Goal: Task Accomplishment & Management: Manage account settings

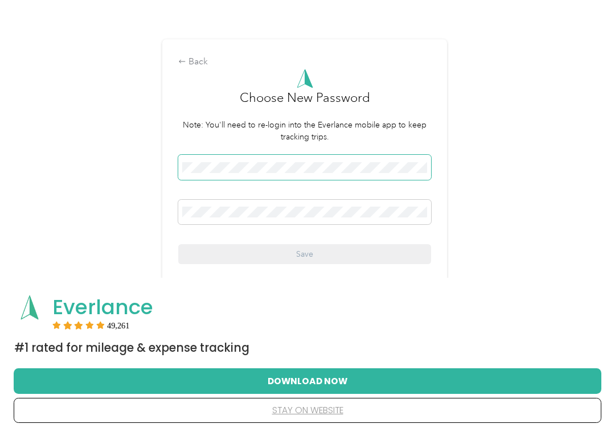
scroll to position [58, 0]
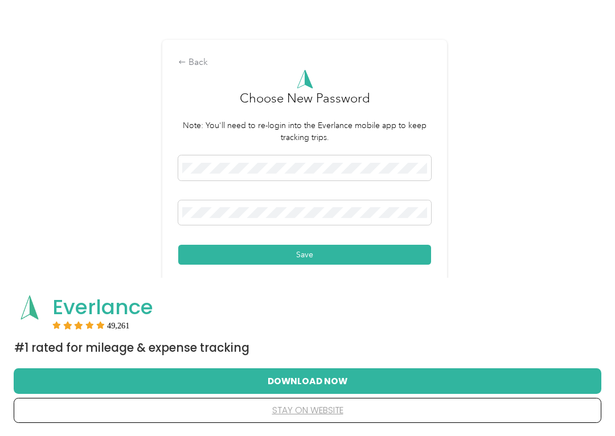
click at [366, 256] on button "Save" at bounding box center [304, 255] width 253 height 20
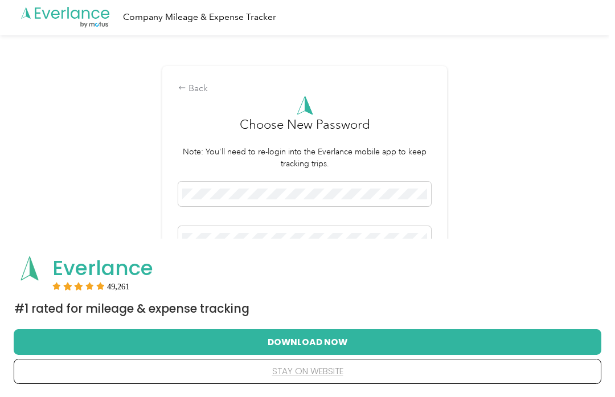
scroll to position [2, 0]
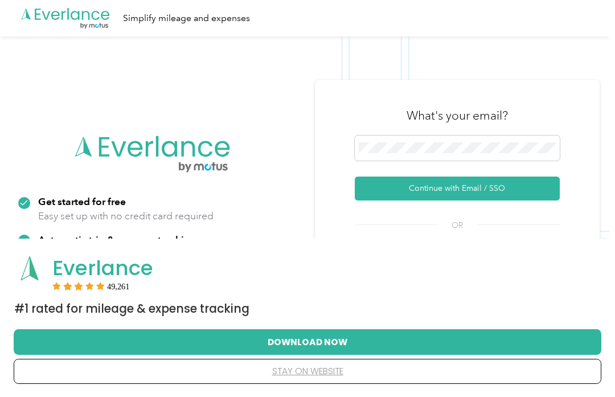
click at [438, 140] on span at bounding box center [457, 148] width 205 height 25
click at [501, 195] on button "Continue with Email / SSO" at bounding box center [457, 189] width 205 height 24
click at [486, 189] on button "Continue with Email / SSO" at bounding box center [457, 189] width 205 height 24
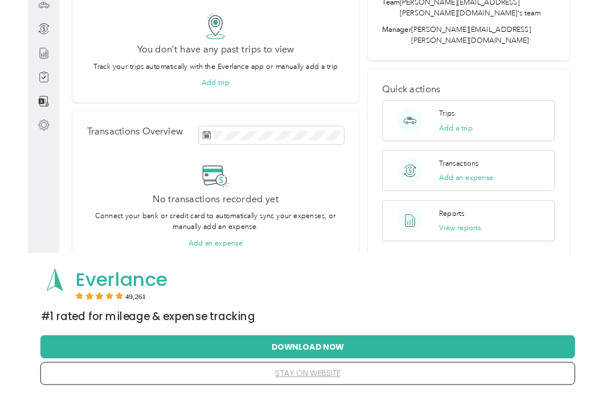
scroll to position [92, 0]
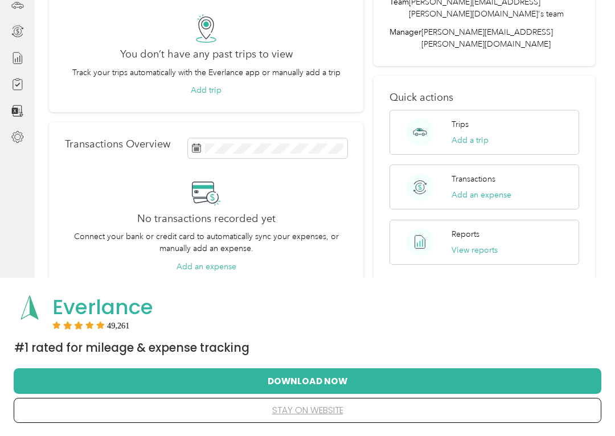
click at [476, 134] on button "Add a trip" at bounding box center [470, 140] width 37 height 12
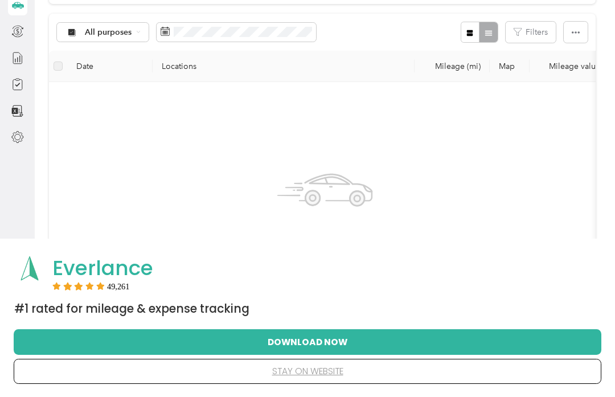
scroll to position [19, 0]
click at [342, 354] on button "Download Now" at bounding box center [308, 342] width 552 height 24
